Goal: Transaction & Acquisition: Purchase product/service

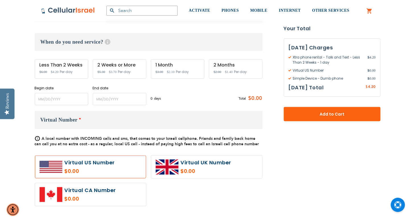
scroll to position [175, 0]
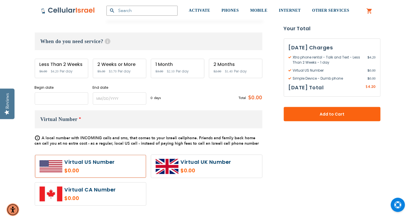
click at [73, 99] on input "name" at bounding box center [62, 98] width 54 height 12
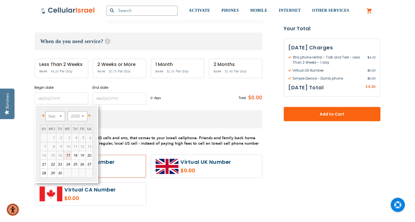
click at [75, 155] on link "18" at bounding box center [75, 155] width 7 height 9
type input "[DATE]"
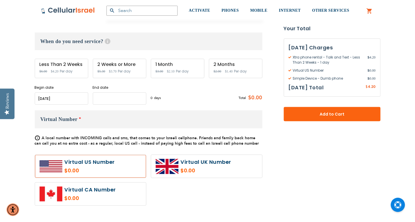
click at [128, 98] on input "name" at bounding box center [120, 98] width 54 height 12
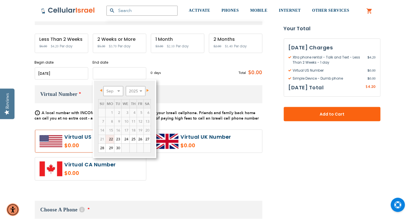
scroll to position [201, 0]
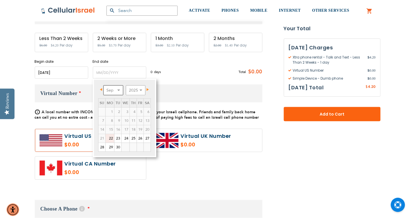
click at [118, 89] on select "Sep Oct Nov Dec" at bounding box center [113, 90] width 20 height 10
click at [110, 131] on link "13" at bounding box center [110, 129] width 9 height 9
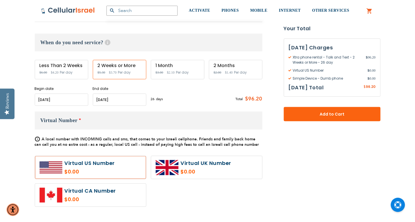
scroll to position [174, 0]
click at [131, 94] on input "name" at bounding box center [120, 100] width 54 height 12
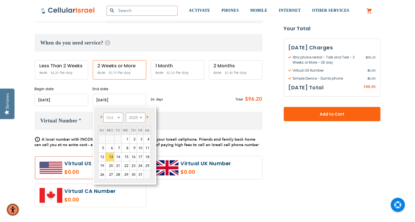
click at [118, 156] on link "14" at bounding box center [117, 156] width 7 height 9
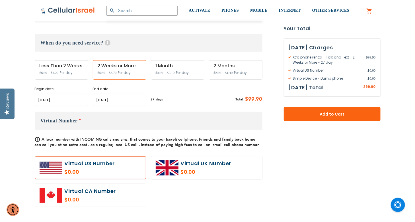
click at [131, 99] on input "name" at bounding box center [120, 100] width 54 height 12
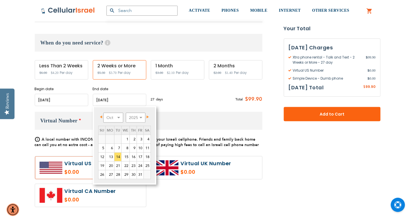
click at [125, 166] on link "22" at bounding box center [126, 165] width 8 height 9
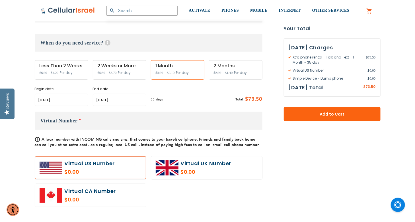
click at [135, 101] on input "name" at bounding box center [120, 100] width 54 height 12
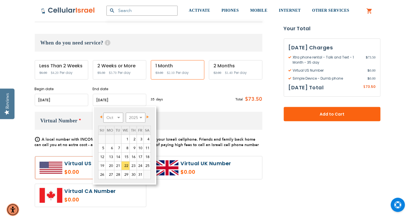
click at [111, 157] on link "13" at bounding box center [110, 156] width 9 height 9
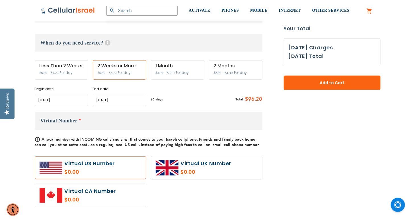
click at [127, 99] on input "name" at bounding box center [120, 100] width 54 height 12
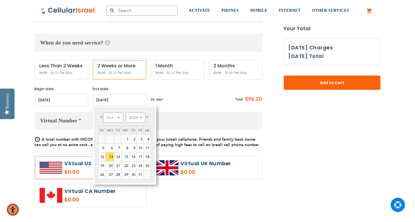
click at [134, 156] on link "16" at bounding box center [133, 156] width 7 height 9
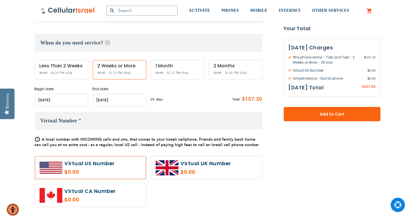
click at [132, 98] on input "name" at bounding box center [120, 100] width 54 height 12
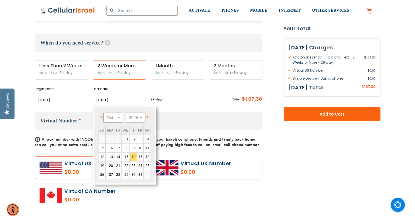
click at [148, 156] on link "18" at bounding box center [147, 156] width 7 height 9
type input "[DATE]"
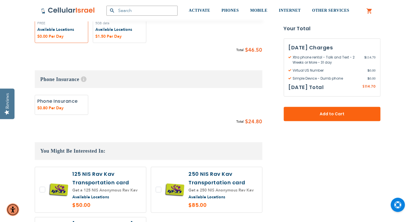
scroll to position [436, 0]
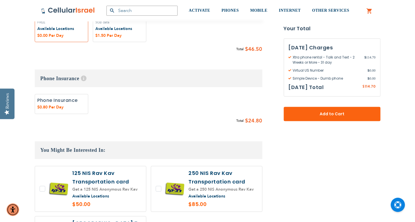
click at [68, 100] on label "Add" at bounding box center [62, 104] width 54 height 20
radio input "true"
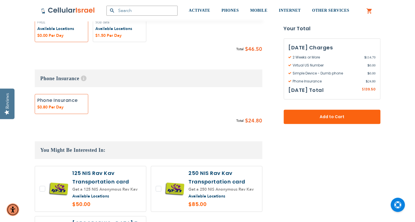
click at [58, 118] on div "Total $ 24.80" at bounding box center [149, 121] width 228 height 9
click at [64, 104] on label "Add" at bounding box center [62, 104] width 54 height 20
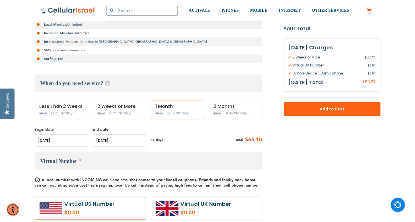
scroll to position [134, 0]
click at [189, 106] on div "1 Month" at bounding box center [178, 105] width 44 height 5
click at [121, 112] on span "Per day" at bounding box center [124, 112] width 13 height 5
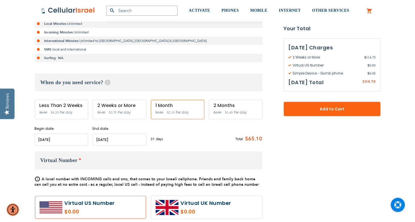
scroll to position [135, 0]
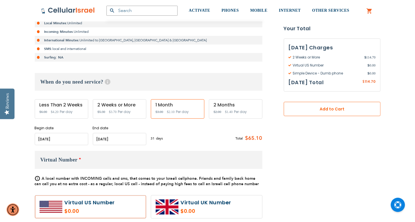
click at [356, 107] on span "Add to Cart" at bounding box center [332, 109] width 59 height 6
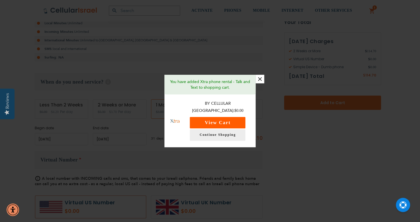
click at [234, 118] on button "View Cart" at bounding box center [218, 122] width 56 height 11
